Goal: Information Seeking & Learning: Learn about a topic

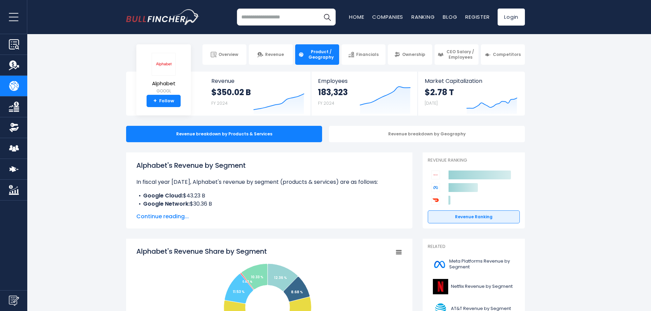
scroll to position [34, 0]
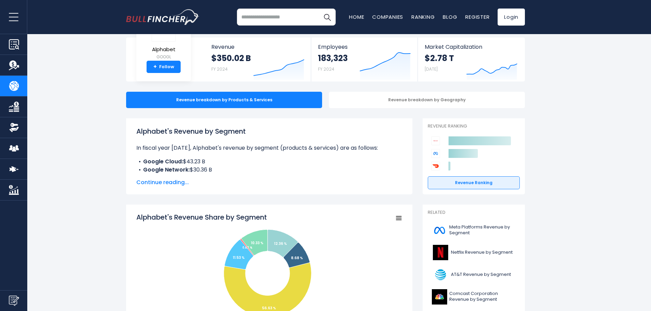
click at [179, 180] on span "Continue reading..." at bounding box center [269, 182] width 266 height 8
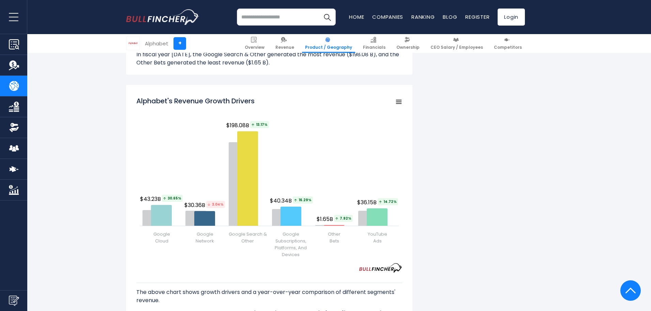
scroll to position [887, 0]
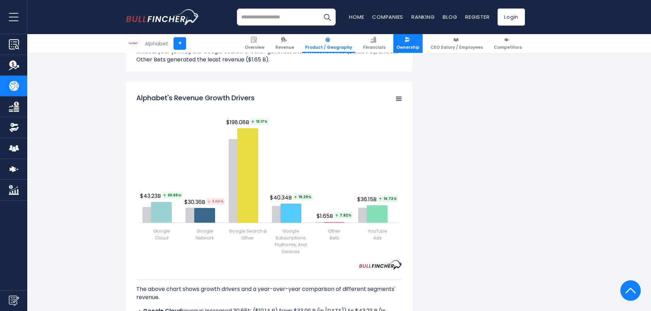
click at [413, 46] on span "Ownership" at bounding box center [408, 47] width 23 height 5
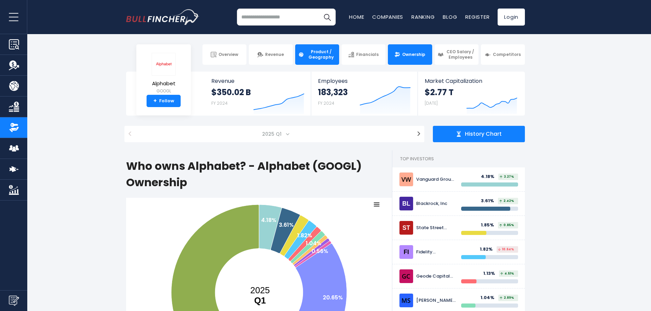
click at [329, 58] on span "Product / Geography" at bounding box center [321, 54] width 30 height 11
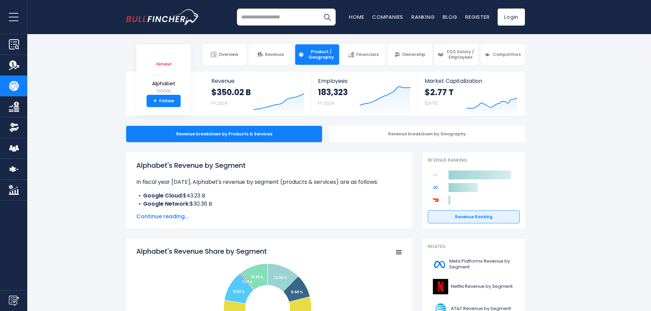
click at [157, 218] on span "Continue reading..." at bounding box center [269, 216] width 266 height 8
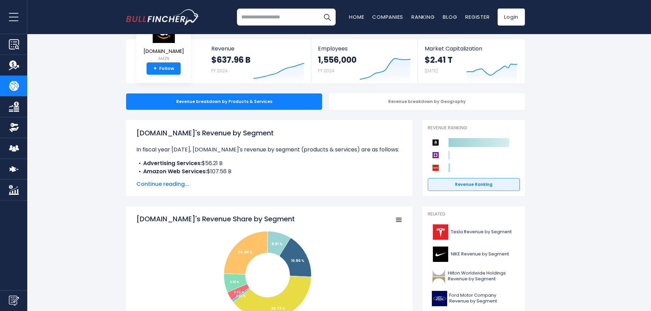
scroll to position [34, 0]
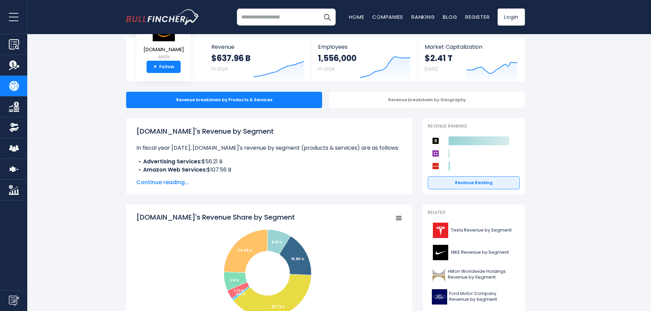
click at [177, 181] on span "Continue reading..." at bounding box center [269, 182] width 266 height 8
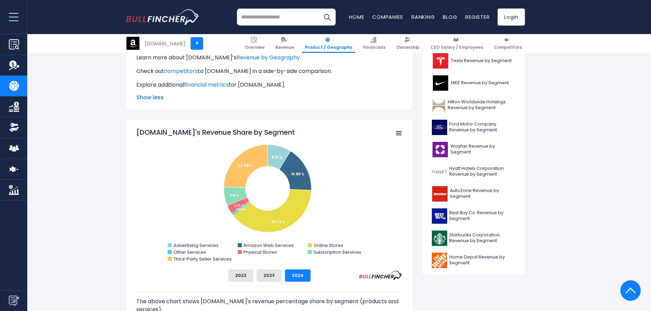
scroll to position [205, 0]
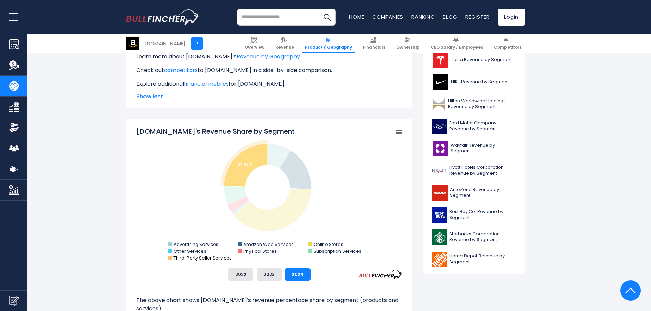
drag, startPoint x: 234, startPoint y: 258, endPoint x: 207, endPoint y: 258, distance: 26.9
click at [207, 258] on icon "Created with Highcharts 12.1.2 Chart context menu Amazon.com's Revenue Share by…" at bounding box center [269, 195] width 266 height 136
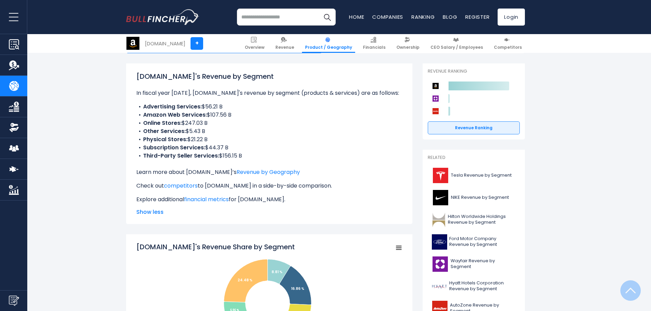
scroll to position [68, 0]
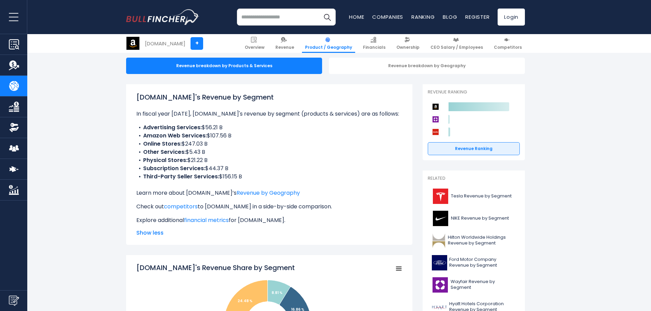
drag, startPoint x: 246, startPoint y: 177, endPoint x: 141, endPoint y: 175, distance: 104.4
click at [141, 175] on li "Third-Party Seller Services: $156.15 B" at bounding box center [269, 177] width 266 height 8
copy li "Third-Party Seller Services: $156.15 B"
